Goal: Transaction & Acquisition: Purchase product/service

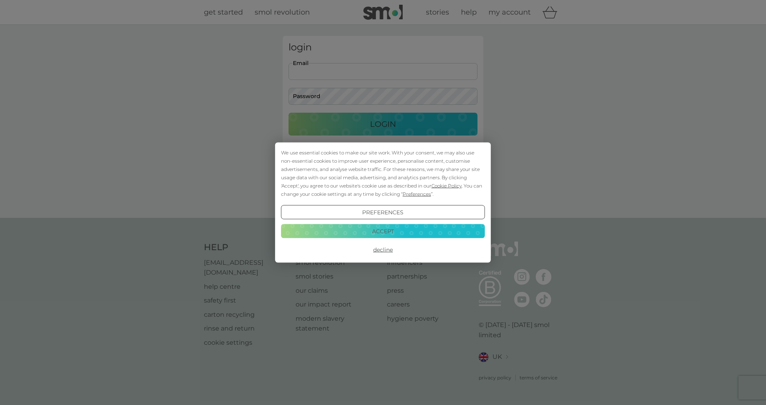
type input "[EMAIL_ADDRESS][DOMAIN_NAME]"
click at [383, 124] on button "Login" at bounding box center [383, 124] width 189 height 23
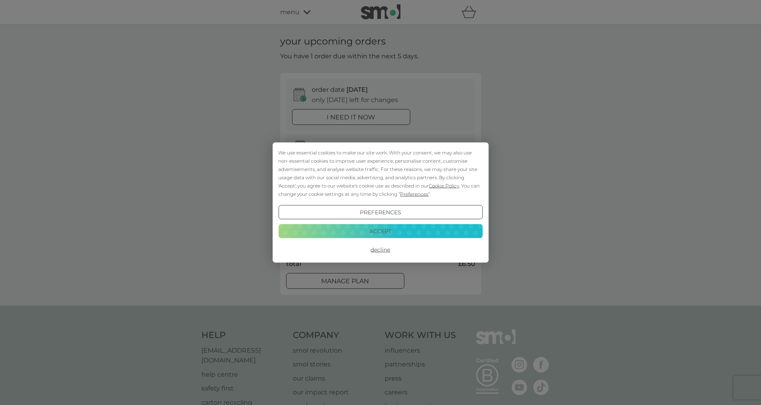
click at [384, 251] on button "Decline" at bounding box center [380, 250] width 204 height 14
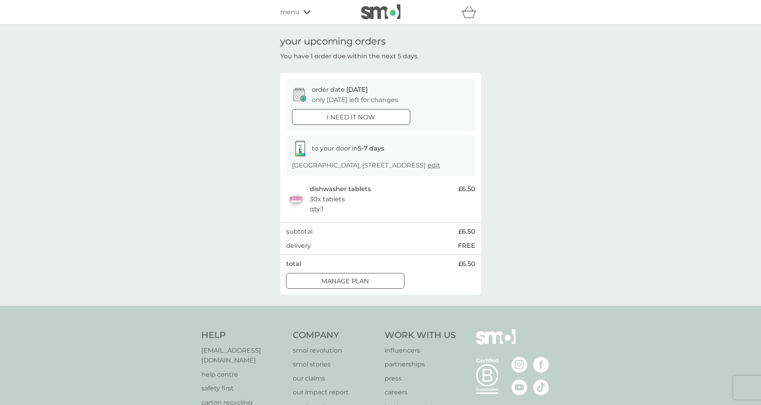
click at [292, 10] on span "menu" at bounding box center [289, 12] width 19 height 10
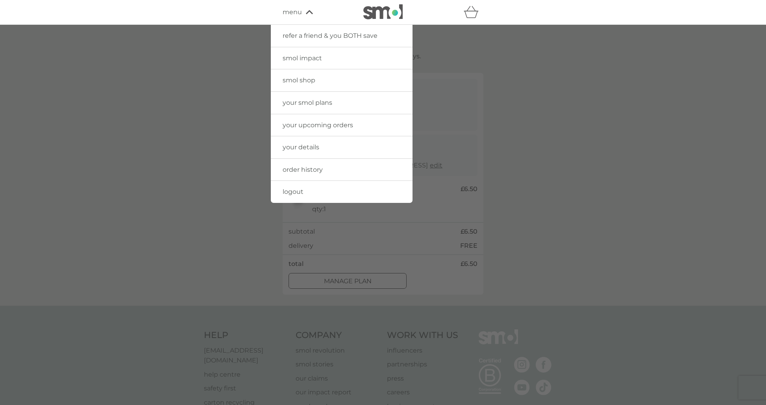
click at [304, 78] on span "smol shop" at bounding box center [299, 79] width 33 height 7
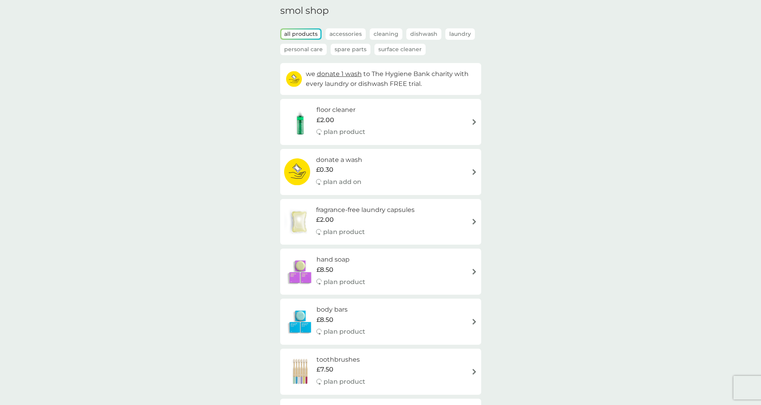
scroll to position [30, 0]
click at [346, 51] on p "Spare Parts" at bounding box center [350, 49] width 40 height 11
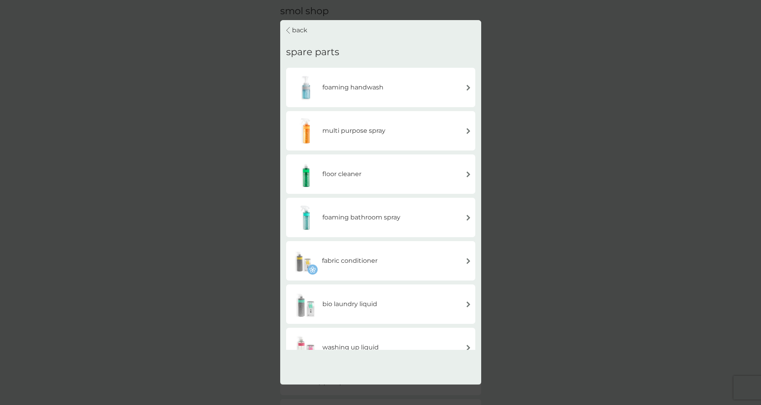
click at [379, 134] on h6 "multi purpose spray" at bounding box center [353, 131] width 63 height 10
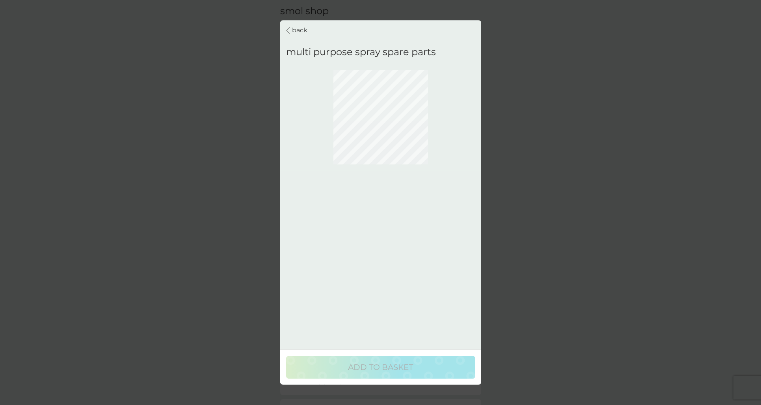
scroll to position [31, 0]
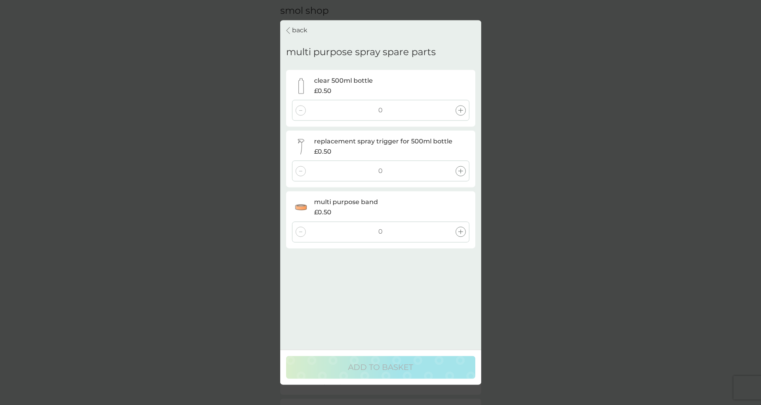
click at [459, 108] on icon at bounding box center [460, 110] width 5 height 5
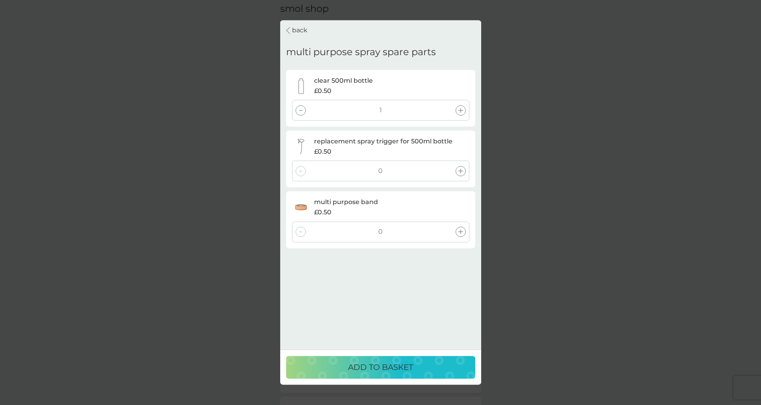
scroll to position [34, 0]
click at [399, 364] on p "ADD TO BASKET" at bounding box center [380, 367] width 65 height 13
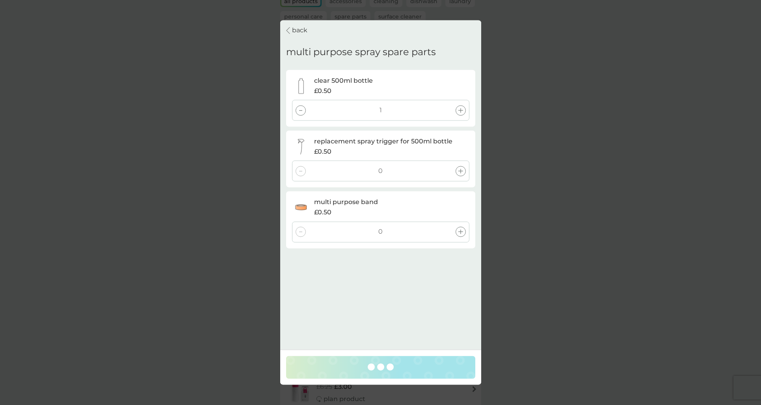
scroll to position [64, 0]
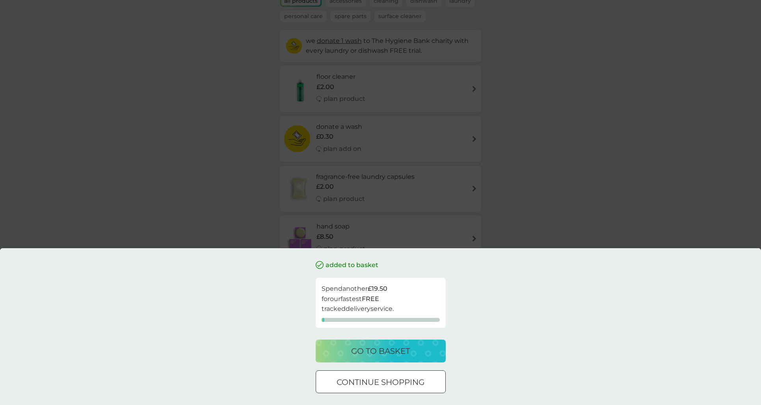
click at [595, 169] on div "added to basket Spend another £19.50 for our fastest FREE tracked delivery serv…" at bounding box center [380, 202] width 761 height 405
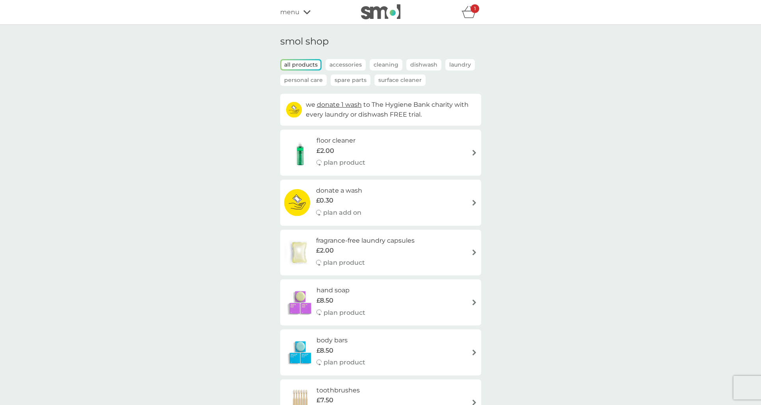
scroll to position [0, 0]
click at [471, 13] on icon "basket" at bounding box center [468, 12] width 15 height 12
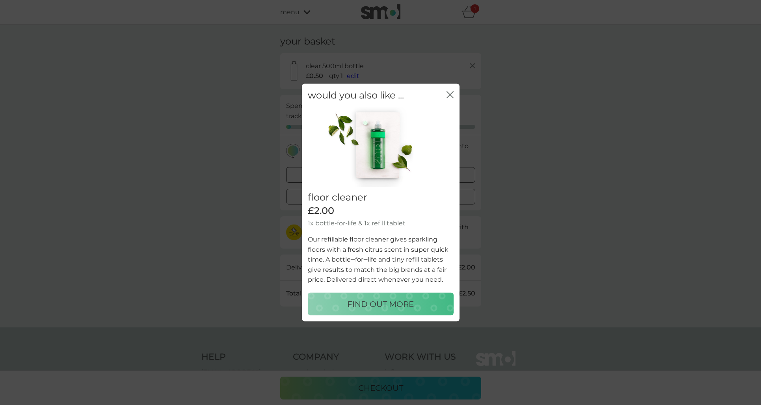
click at [448, 95] on icon "close" at bounding box center [448, 95] width 3 height 6
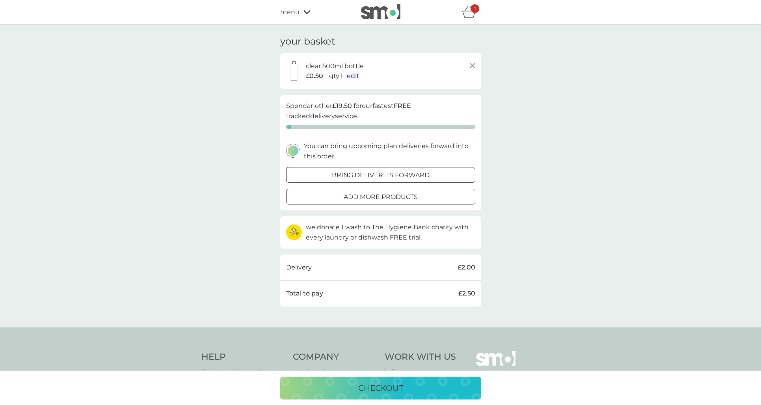
click at [403, 173] on p "bring deliveries forward" at bounding box center [381, 175] width 98 height 10
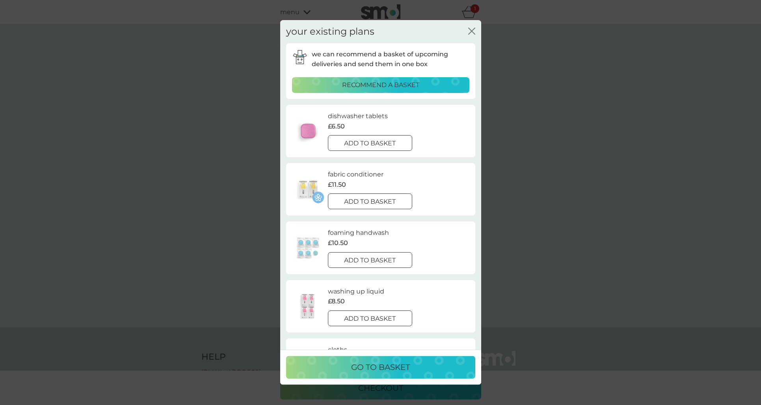
click at [407, 84] on p "recommend a basket" at bounding box center [380, 85] width 77 height 10
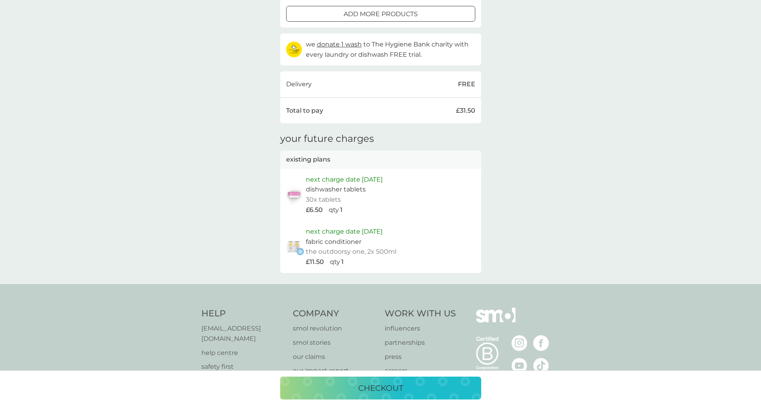
scroll to position [303, 0]
click at [393, 390] on p "checkout" at bounding box center [380, 388] width 45 height 13
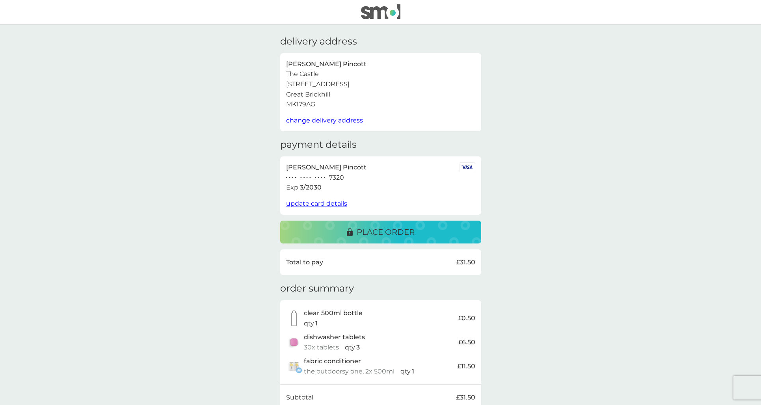
click at [392, 227] on p "place order" at bounding box center [385, 232] width 58 height 13
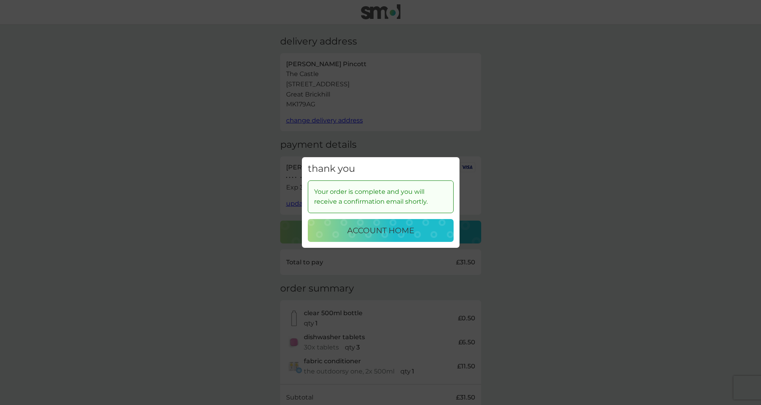
click at [392, 227] on p "account home" at bounding box center [380, 230] width 67 height 13
